Goal: Task Accomplishment & Management: Manage account settings

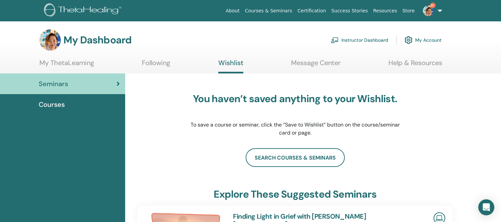
click at [361, 39] on link "Instructor Dashboard" at bounding box center [359, 40] width 57 height 15
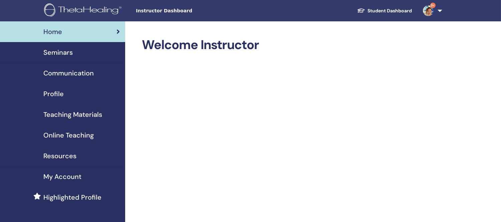
click at [63, 52] on span "Seminars" at bounding box center [57, 52] width 29 height 10
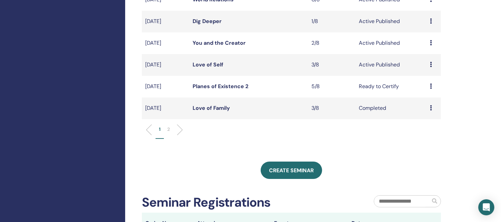
scroll to position [222, 0]
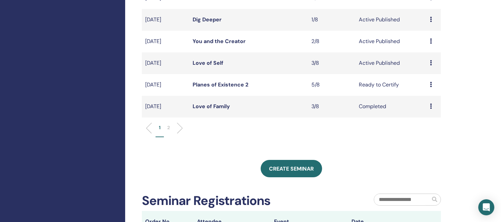
click at [213, 61] on link "Love of Self" at bounding box center [208, 62] width 31 height 7
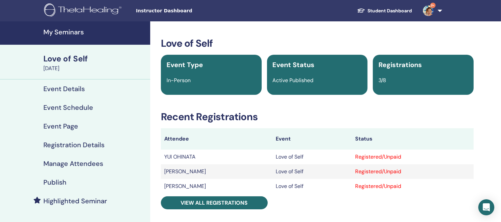
click at [63, 30] on h4 "My Seminars" at bounding box center [94, 32] width 103 height 8
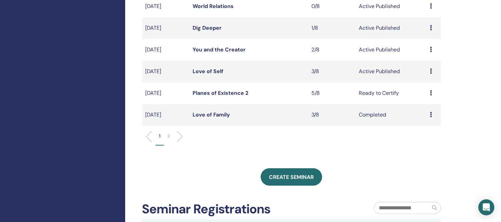
scroll to position [222, 0]
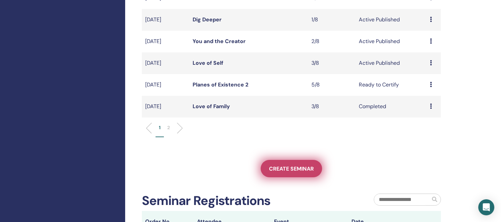
click at [305, 170] on span "Create seminar" at bounding box center [291, 168] width 45 height 7
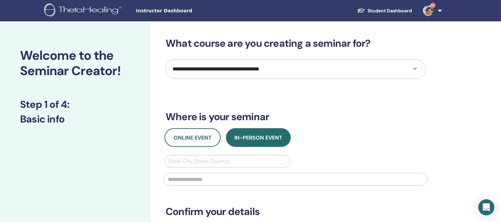
click at [332, 70] on select "**********" at bounding box center [296, 68] width 260 height 19
select select "****"
click at [166, 59] on select "**********" at bounding box center [296, 68] width 260 height 19
click at [192, 138] on span "Online Event" at bounding box center [193, 137] width 38 height 7
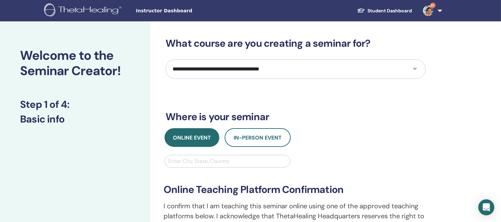
click at [221, 162] on div at bounding box center [227, 161] width 119 height 9
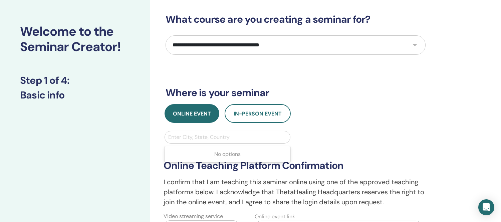
scroll to position [37, 0]
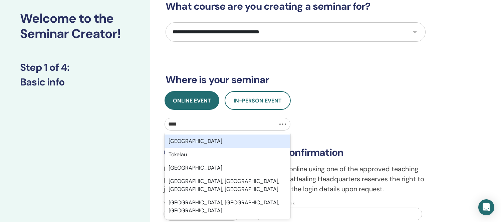
type input "*****"
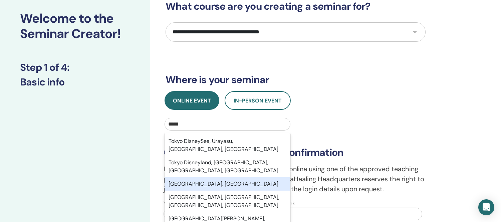
click at [189, 177] on div "Tokyo, JPN" at bounding box center [228, 183] width 126 height 13
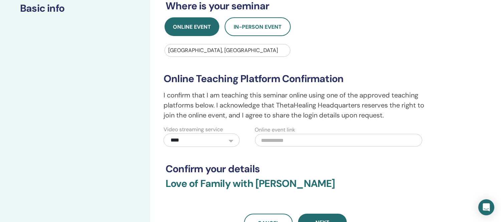
scroll to position [111, 0]
click at [274, 137] on input "text" at bounding box center [338, 140] width 167 height 13
paste input "**********"
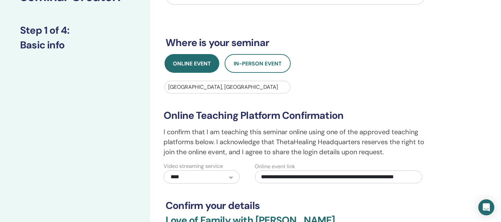
scroll to position [0, 0]
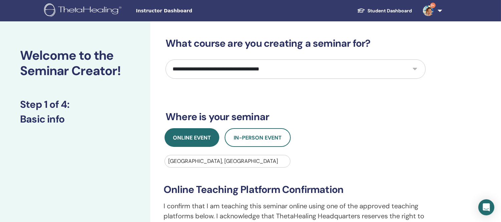
type input "**********"
click at [376, 67] on select "**********" at bounding box center [296, 68] width 260 height 19
click at [166, 59] on select "**********" at bounding box center [296, 68] width 260 height 19
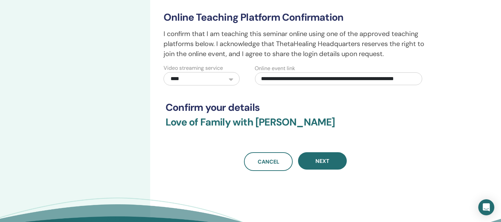
scroll to position [185, 0]
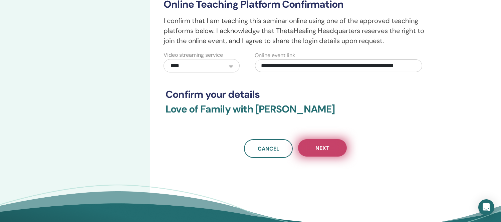
click at [335, 149] on button "Next" at bounding box center [322, 147] width 49 height 17
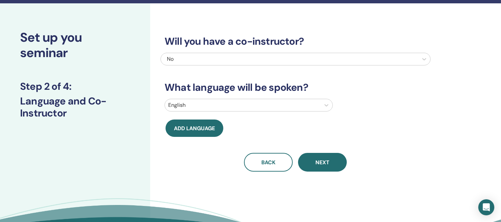
scroll to position [0, 0]
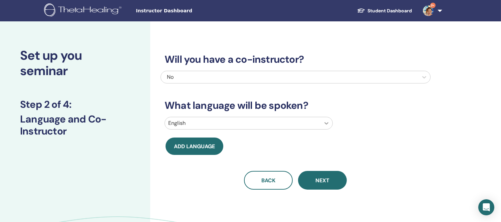
click at [323, 123] on icon at bounding box center [326, 123] width 7 height 7
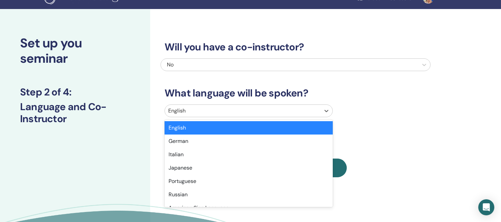
scroll to position [13, 0]
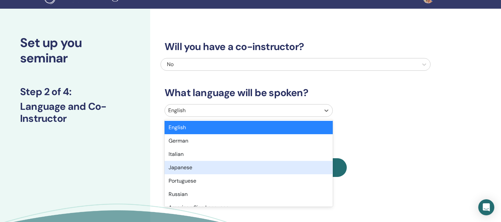
click at [175, 168] on div "Japanese" at bounding box center [249, 167] width 168 height 13
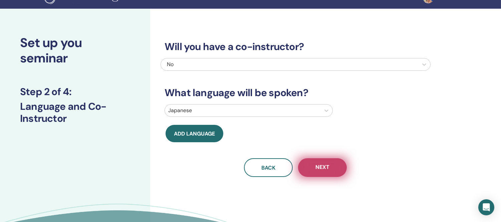
click at [318, 165] on span "Next" at bounding box center [323, 168] width 14 height 8
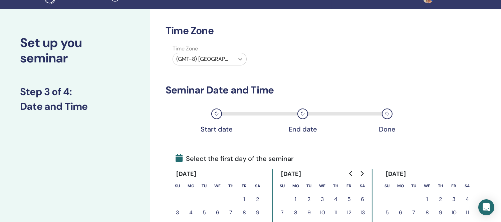
click at [241, 58] on icon at bounding box center [241, 59] width 4 height 2
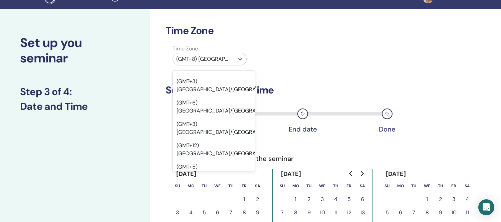
scroll to position [5739, 0]
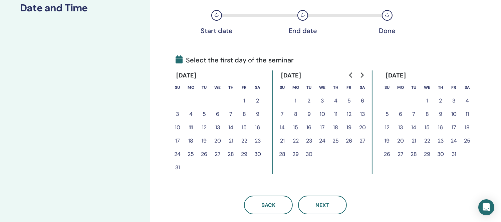
scroll to position [124, 0]
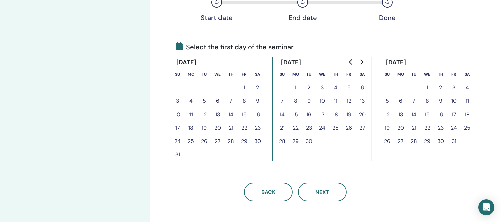
click at [295, 114] on button "15" at bounding box center [295, 114] width 13 height 13
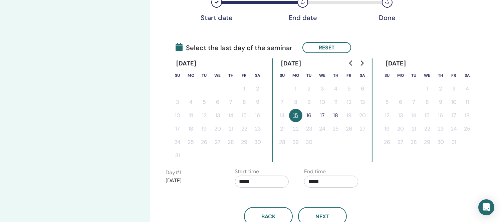
click at [309, 111] on button "16" at bounding box center [309, 115] width 13 height 13
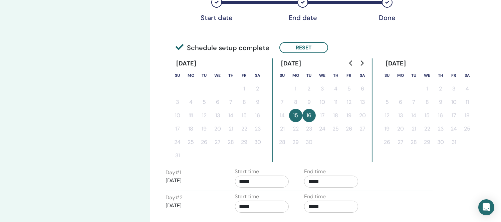
click at [329, 178] on input "*****" at bounding box center [331, 182] width 54 height 12
click at [338, 140] on span "▲" at bounding box center [338, 139] width 13 height 13
click at [338, 139] on span "▲" at bounding box center [338, 139] width 13 height 13
type input "*****"
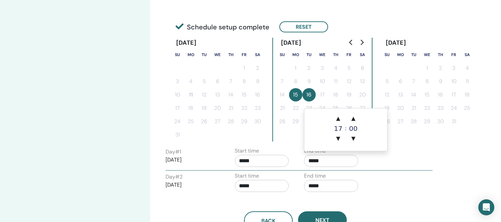
scroll to position [161, 0]
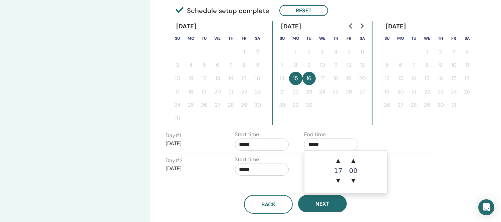
click at [335, 145] on input "*****" at bounding box center [331, 145] width 54 height 12
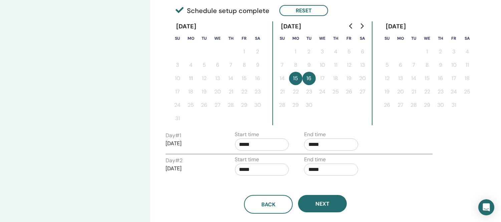
click at [406, 189] on div "Back Next" at bounding box center [296, 196] width 270 height 35
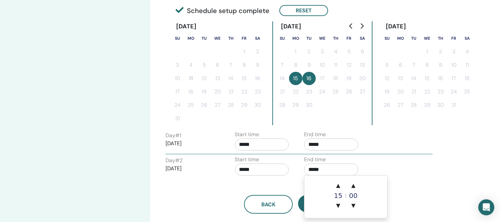
click at [340, 170] on input "*****" at bounding box center [331, 170] width 54 height 12
click at [339, 185] on span "▲" at bounding box center [338, 185] width 13 height 13
type input "*****"
click at [409, 188] on div "Back Next" at bounding box center [296, 196] width 270 height 35
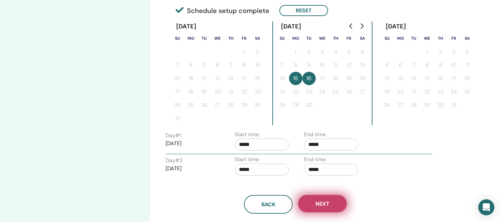
click at [325, 202] on span "Next" at bounding box center [323, 203] width 14 height 7
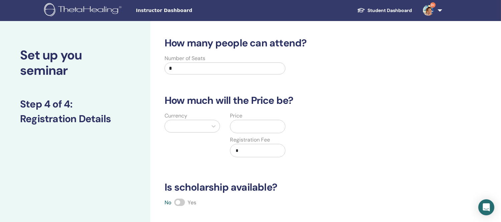
scroll to position [0, 0]
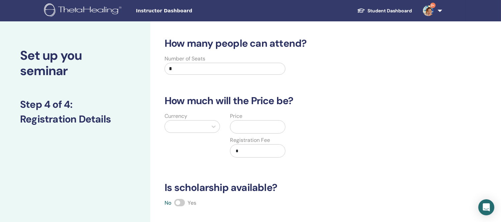
drag, startPoint x: 191, startPoint y: 65, endPoint x: 158, endPoint y: 69, distance: 34.0
click at [158, 69] on div "Number of Seats *" at bounding box center [291, 67] width 270 height 24
type input "*"
click at [214, 128] on icon at bounding box center [213, 126] width 7 height 7
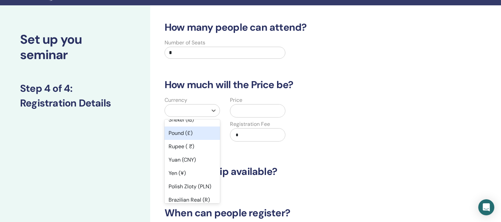
scroll to position [74, 0]
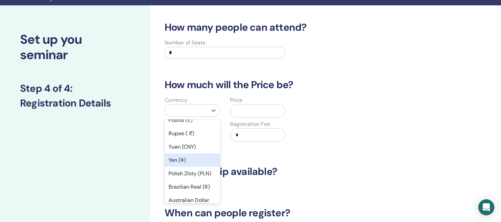
click at [183, 160] on div "Yen (¥)" at bounding box center [192, 160] width 55 height 13
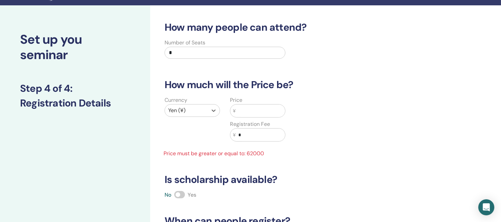
click at [261, 114] on input "text" at bounding box center [260, 111] width 49 height 13
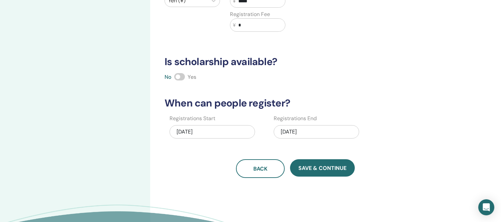
scroll to position [128, 0]
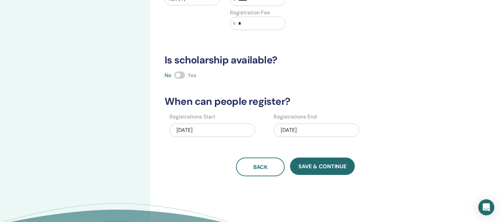
type input "*****"
click at [333, 128] on div "09/16/2025" at bounding box center [317, 130] width 86 height 13
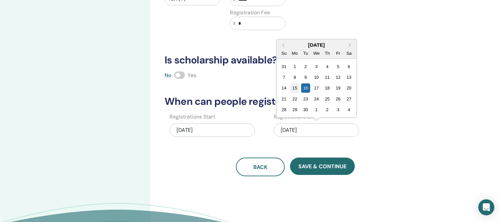
click at [297, 88] on div "15" at bounding box center [295, 88] width 9 height 9
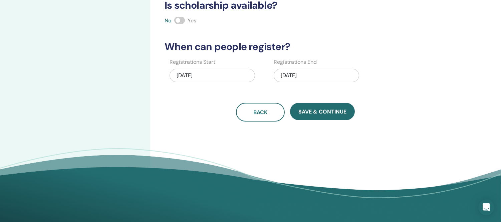
scroll to position [185, 0]
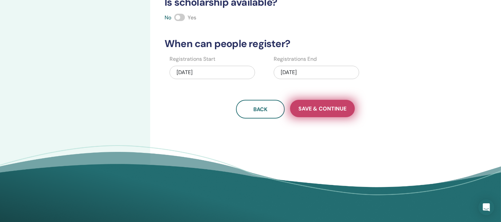
click at [328, 112] on span "Save & Continue" at bounding box center [323, 108] width 48 height 7
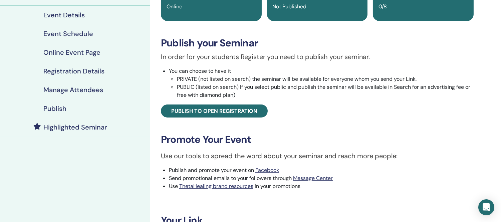
scroll to position [74, 0]
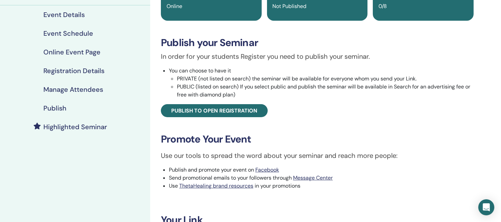
click at [59, 111] on h4 "Publish" at bounding box center [54, 108] width 23 height 8
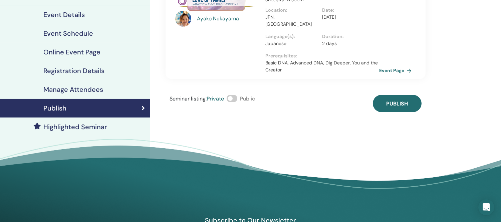
click at [236, 95] on span at bounding box center [232, 98] width 11 height 7
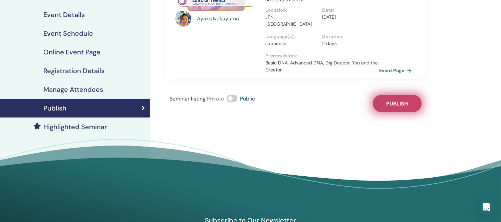
click at [403, 100] on span "Publish" at bounding box center [397, 103] width 22 height 7
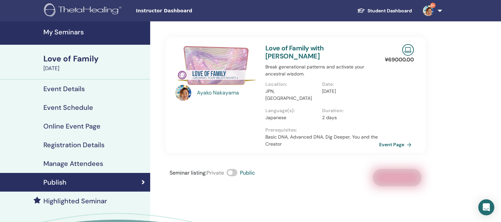
click at [57, 58] on div "Love of Family" at bounding box center [94, 58] width 103 height 11
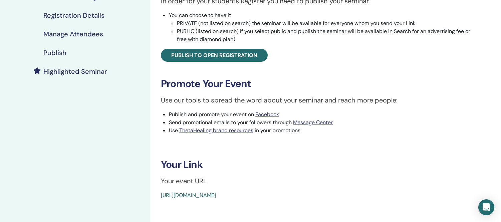
scroll to position [37, 0]
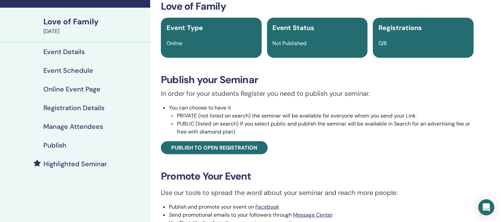
click at [53, 145] on h4 "Publish" at bounding box center [54, 145] width 23 height 8
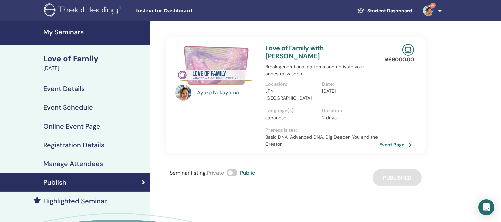
click at [65, 67] on div "[DATE]" at bounding box center [94, 68] width 103 height 8
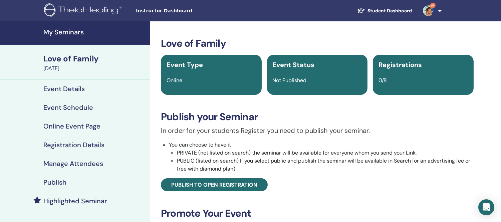
click at [75, 31] on h4 "My Seminars" at bounding box center [94, 32] width 103 height 8
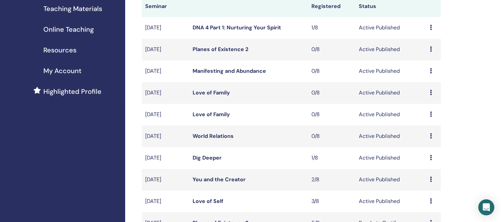
scroll to position [111, 0]
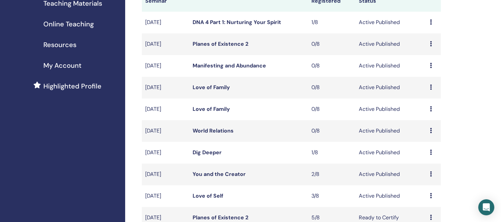
click at [201, 86] on link "Love of Family" at bounding box center [211, 87] width 37 height 7
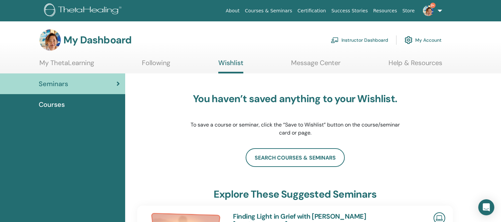
click at [362, 40] on link "Instructor Dashboard" at bounding box center [359, 40] width 57 height 15
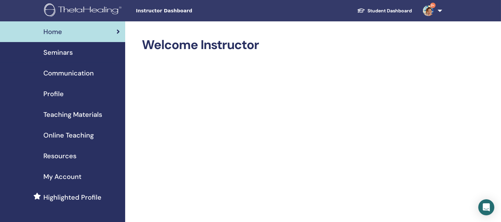
click at [62, 54] on span "Seminars" at bounding box center [57, 52] width 29 height 10
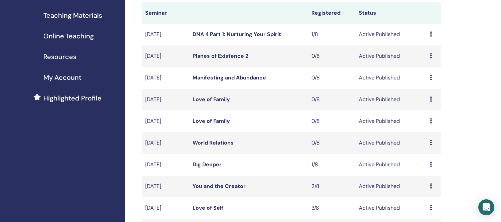
scroll to position [111, 0]
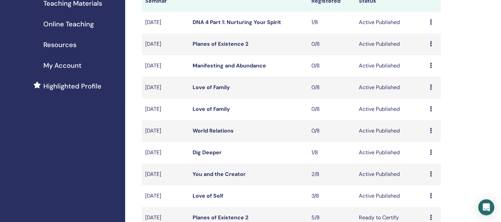
click at [211, 88] on link "Love of Family" at bounding box center [211, 87] width 37 height 7
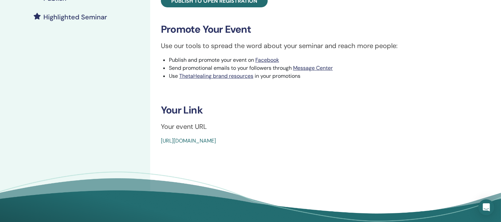
scroll to position [185, 0]
